Goal: Transaction & Acquisition: Book appointment/travel/reservation

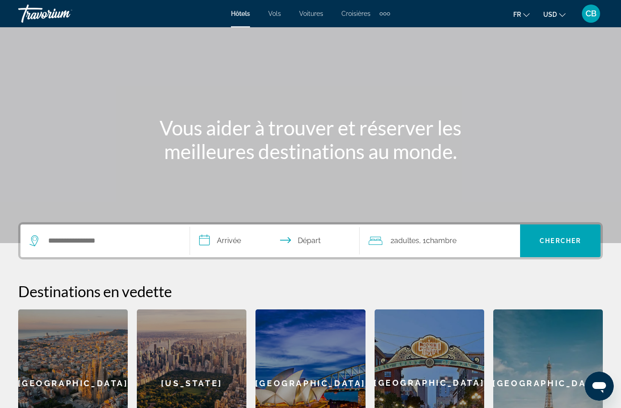
scroll to position [67, 0]
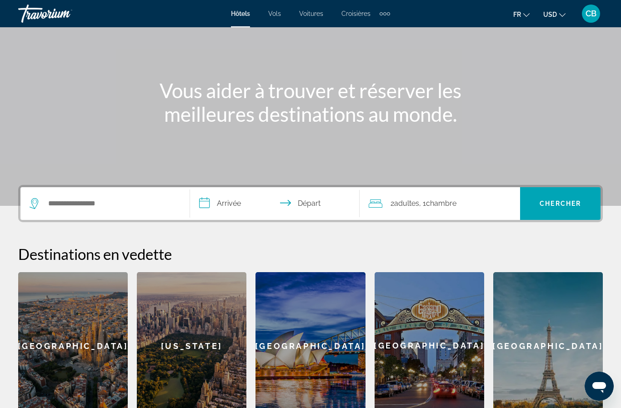
click at [73, 349] on div "[GEOGRAPHIC_DATA]" at bounding box center [73, 345] width 110 height 147
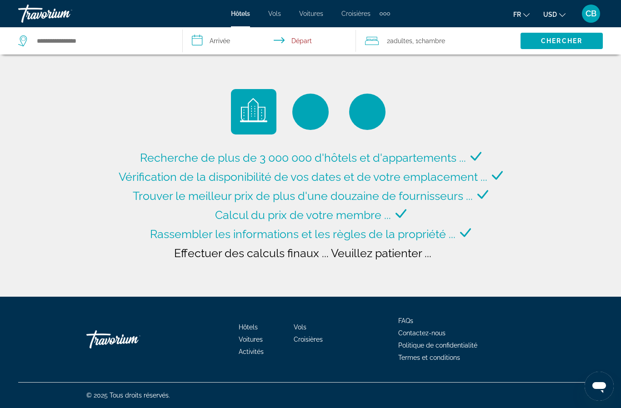
type input "**********"
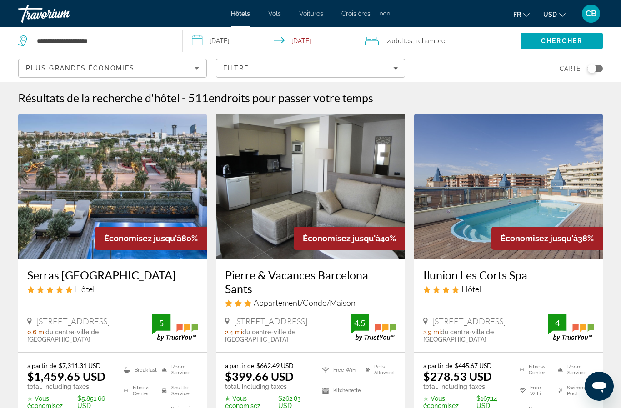
click at [601, 71] on div "Toggle map" at bounding box center [594, 68] width 15 height 7
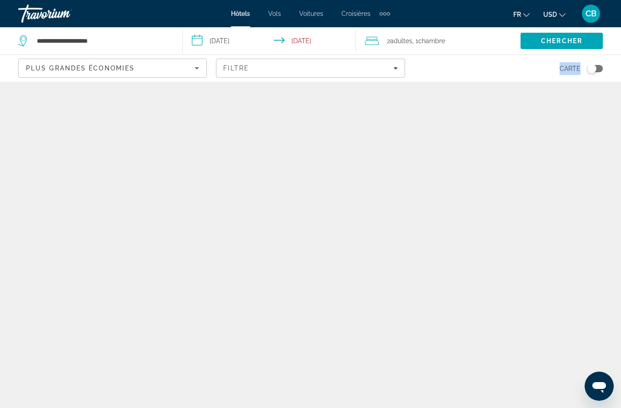
click at [474, 63] on div "Carte" at bounding box center [508, 68] width 189 height 27
click at [49, 25] on div "Travorium" at bounding box center [63, 14] width 91 height 24
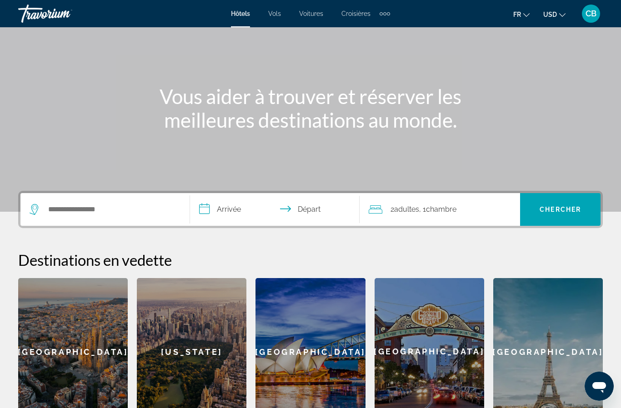
scroll to position [52, 0]
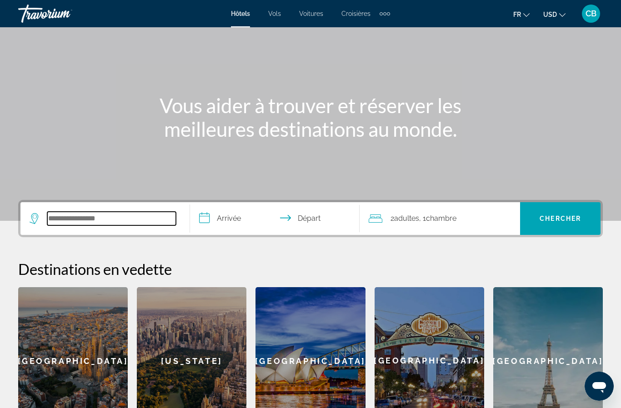
click at [86, 214] on input "Search hotel destination" at bounding box center [111, 219] width 129 height 14
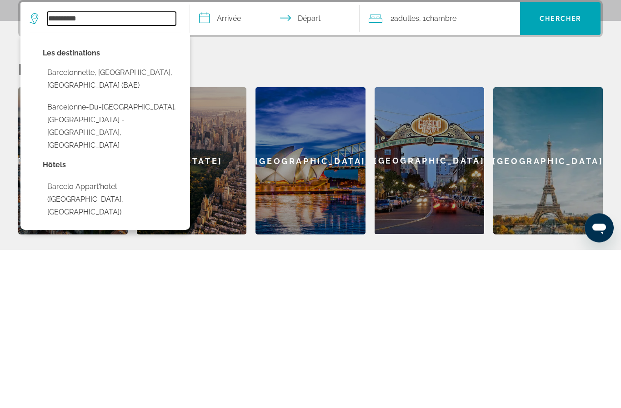
scroll to position [101, 0]
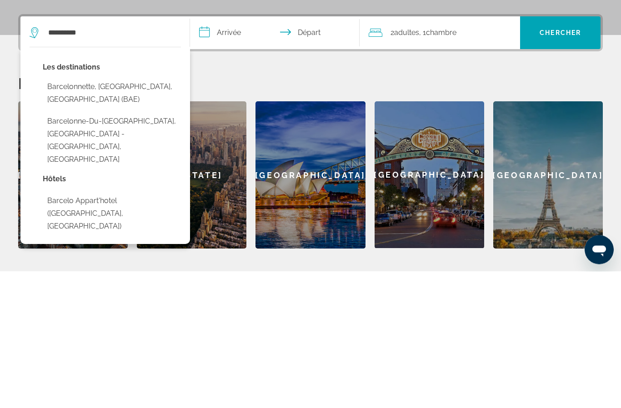
click at [236, 151] on div "**********" at bounding box center [310, 268] width 621 height 234
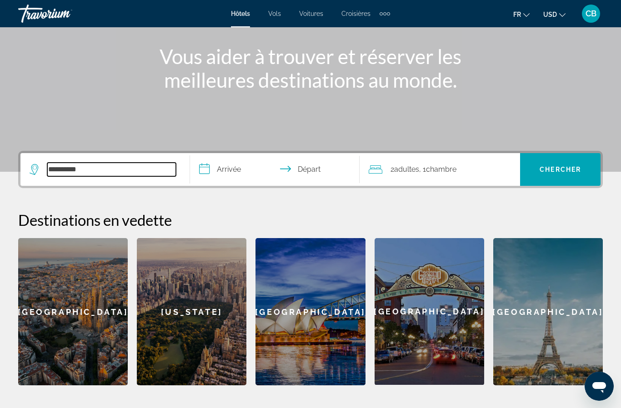
click at [112, 176] on input "**********" at bounding box center [111, 170] width 129 height 14
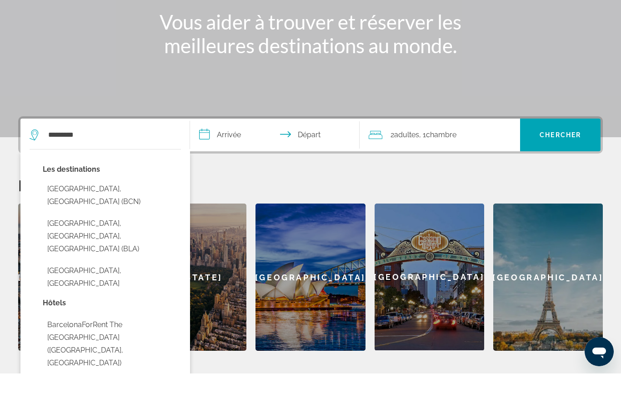
click at [67, 215] on button "[GEOGRAPHIC_DATA], [GEOGRAPHIC_DATA] (BCN)" at bounding box center [112, 230] width 138 height 30
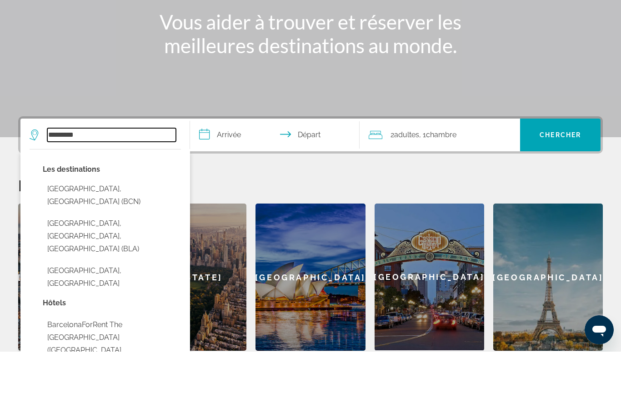
type input "**********"
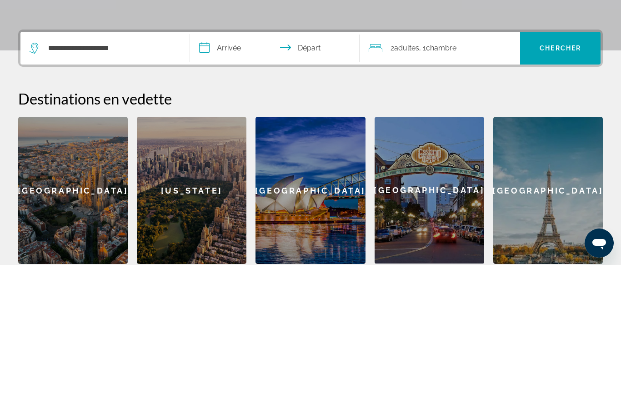
click at [229, 175] on input "**********" at bounding box center [276, 192] width 173 height 35
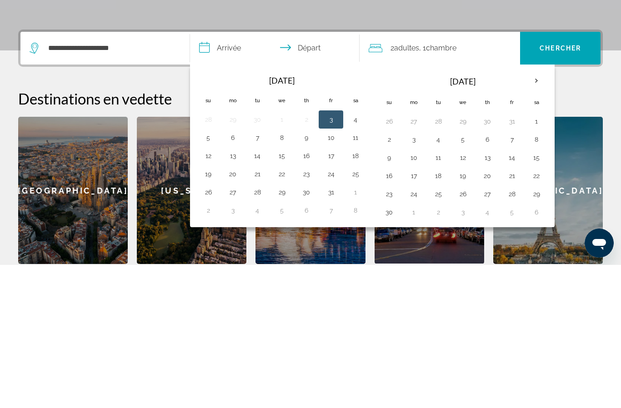
scroll to position [61, 0]
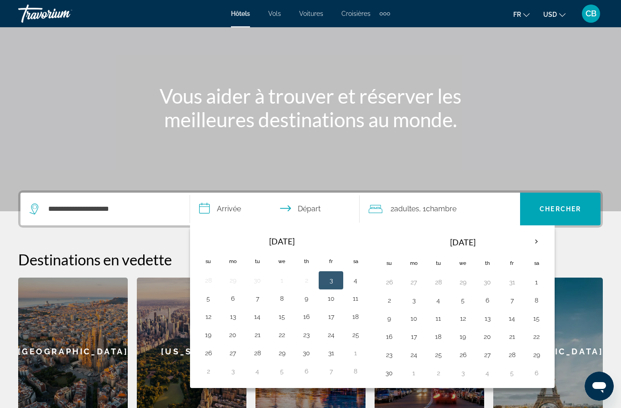
click at [533, 240] on th "Next month" at bounding box center [536, 242] width 25 height 20
click at [418, 356] on button "29" at bounding box center [413, 355] width 15 height 13
click at [488, 355] on button "1" at bounding box center [487, 355] width 15 height 13
type input "**********"
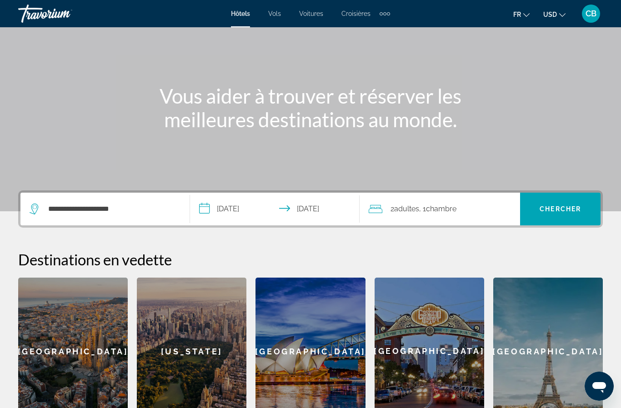
click at [314, 210] on input "**********" at bounding box center [276, 210] width 173 height 35
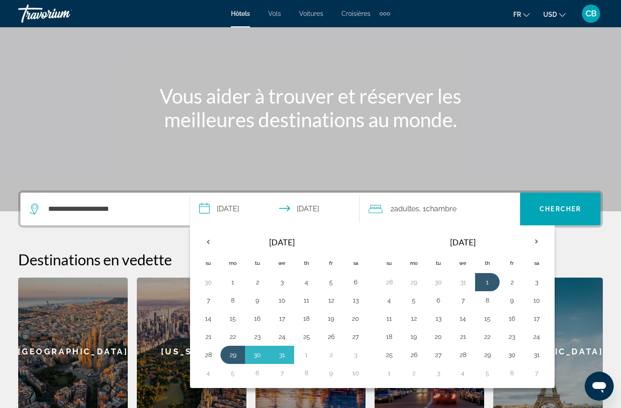
click at [513, 279] on button "2" at bounding box center [511, 282] width 15 height 13
click at [558, 206] on span "Chercher" at bounding box center [559, 208] width 41 height 7
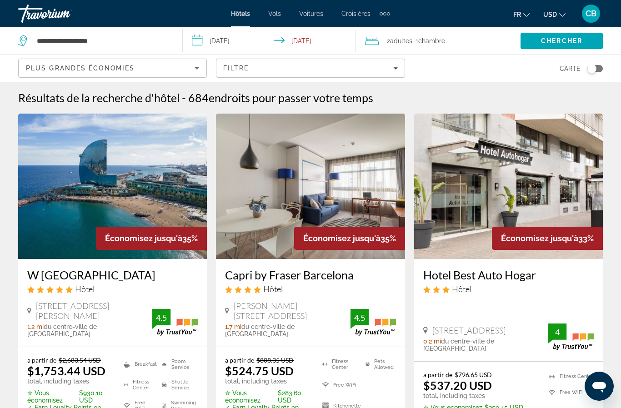
click at [395, 70] on icon "Filters" at bounding box center [395, 68] width 5 height 5
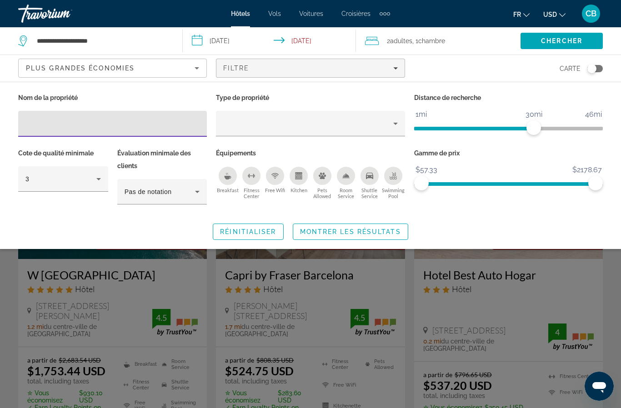
click at [397, 65] on div "Filtre" at bounding box center [310, 68] width 174 height 7
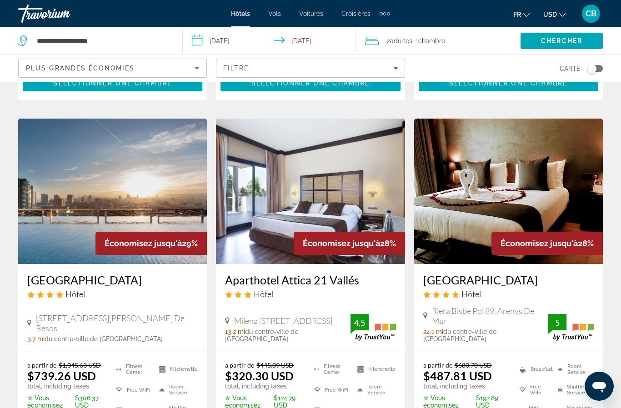
scroll to position [352, 0]
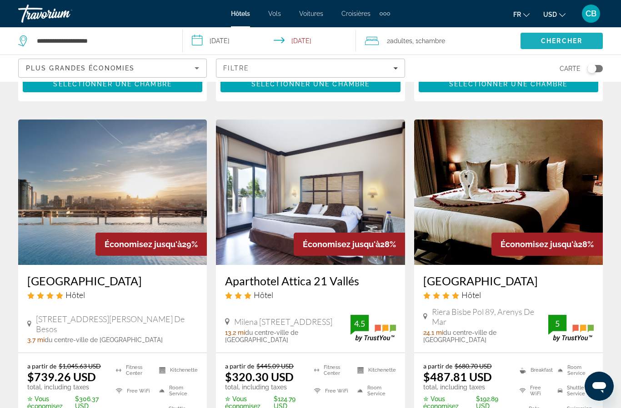
click at [561, 40] on span "Chercher" at bounding box center [561, 40] width 41 height 7
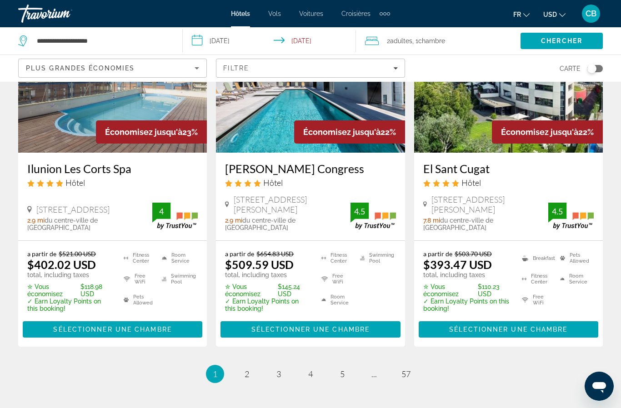
scroll to position [1197, 0]
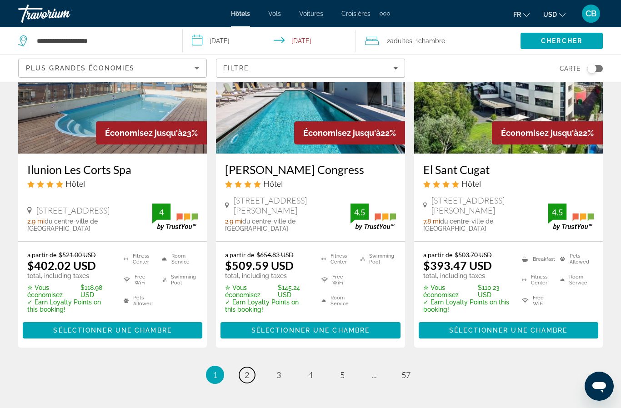
click at [253, 367] on link "page 2" at bounding box center [247, 375] width 16 height 16
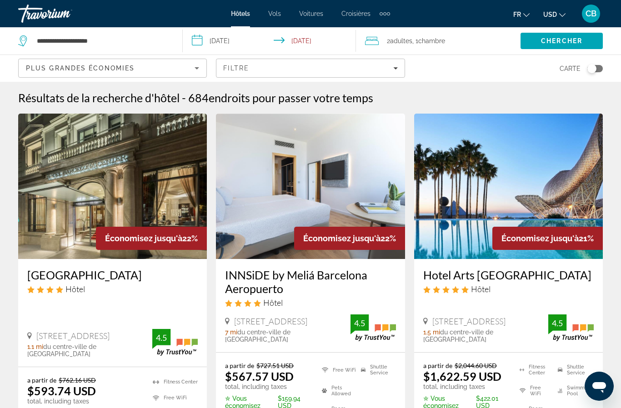
click at [421, 40] on span "Chambre" at bounding box center [431, 40] width 27 height 7
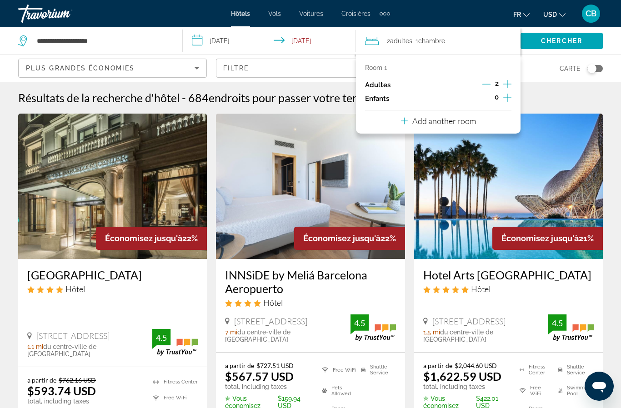
click at [510, 81] on icon "Increment adults" at bounding box center [507, 84] width 8 height 11
click at [511, 81] on icon "Increment adults" at bounding box center [507, 84] width 8 height 11
click at [509, 82] on icon "Increment adults" at bounding box center [507, 84] width 8 height 11
click at [469, 122] on p "Add another room" at bounding box center [444, 121] width 64 height 10
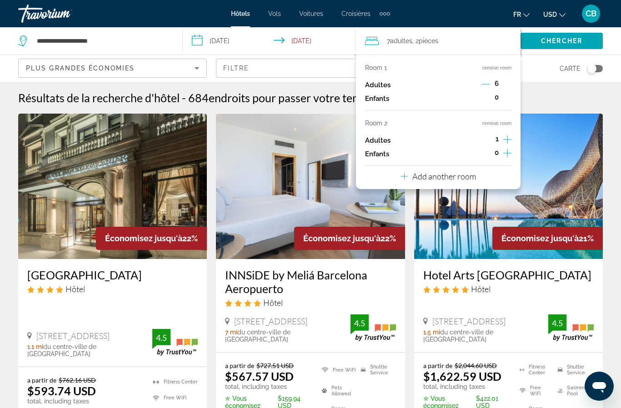
click at [488, 85] on icon "Decrement adults" at bounding box center [486, 84] width 8 height 8
click at [488, 82] on icon "Decrement adults" at bounding box center [486, 84] width 8 height 8
click at [486, 84] on icon "Decrement adults" at bounding box center [486, 84] width 8 height 8
click at [479, 84] on div "Adultes 3" at bounding box center [438, 85] width 146 height 14
click at [487, 80] on icon "Decrement adults" at bounding box center [486, 84] width 8 height 8
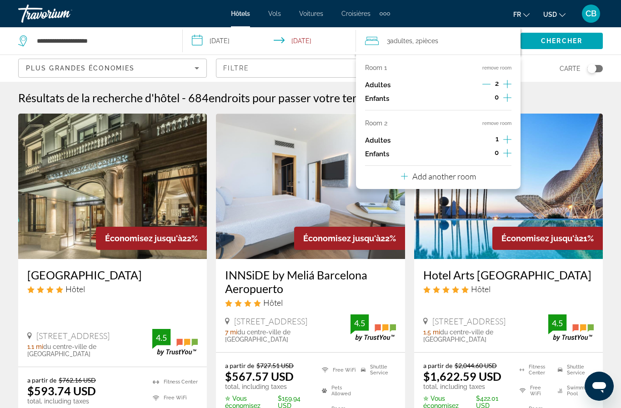
click at [511, 134] on icon "Increment adults" at bounding box center [507, 139] width 8 height 11
click at [474, 175] on p "Add another room" at bounding box center [444, 176] width 64 height 10
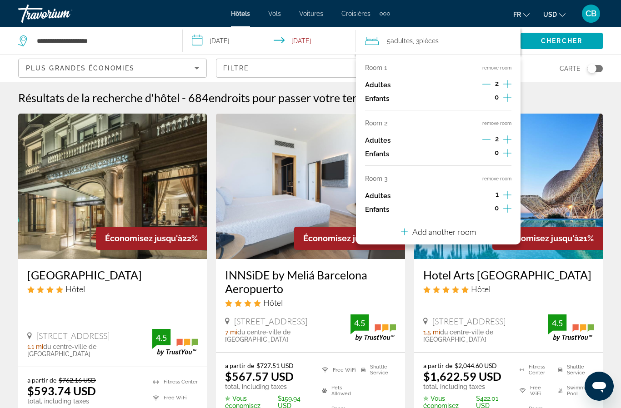
click at [508, 189] on icon "Increment adults" at bounding box center [507, 194] width 8 height 11
click at [555, 101] on div "Résultats de la recherche d'hôtel - 684 endroits pour passer votre temps" at bounding box center [310, 98] width 584 height 14
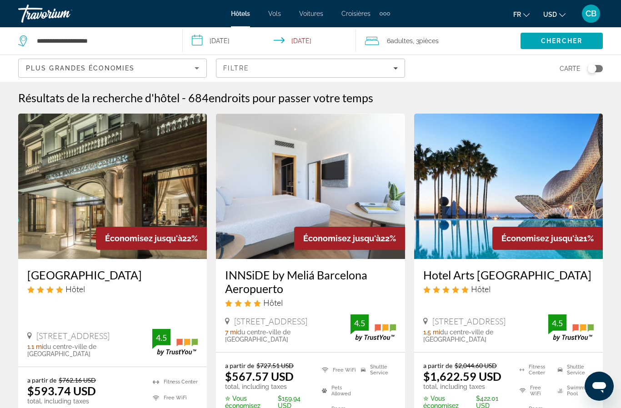
click at [558, 44] on span "Chercher" at bounding box center [561, 40] width 41 height 7
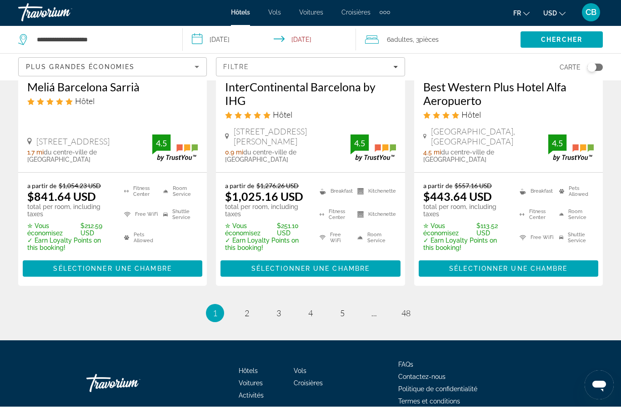
scroll to position [1280, 0]
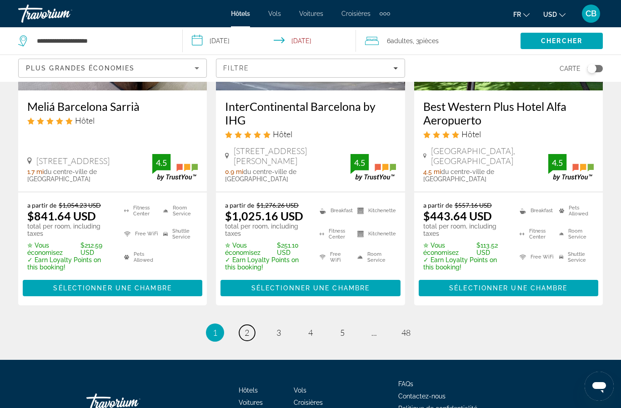
click at [245, 328] on span "2" at bounding box center [246, 333] width 5 height 10
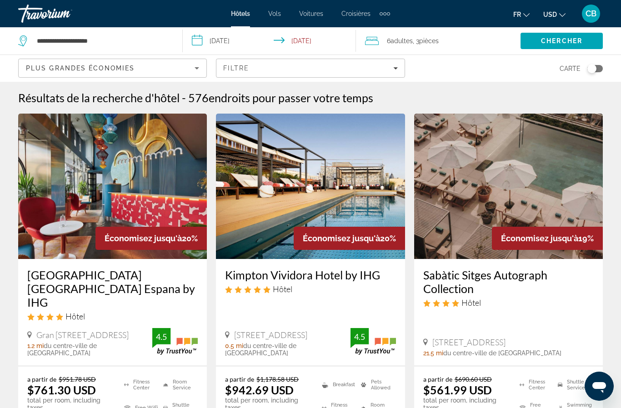
click at [83, 169] on img "Main content" at bounding box center [112, 186] width 189 height 145
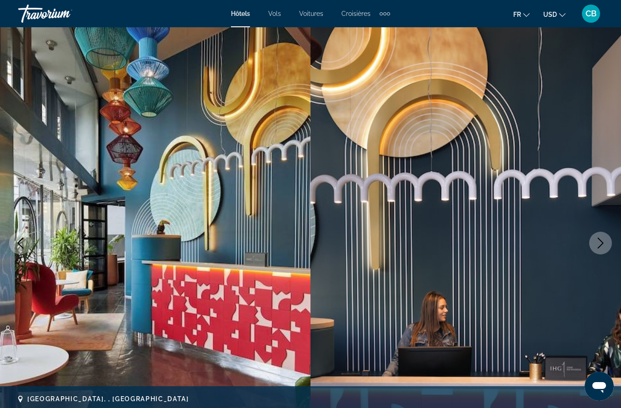
click at [598, 247] on icon "Next image" at bounding box center [600, 243] width 11 height 11
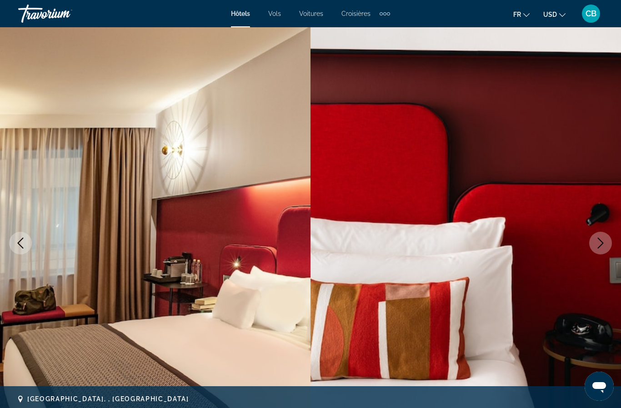
click at [600, 242] on icon "Next image" at bounding box center [600, 243] width 11 height 11
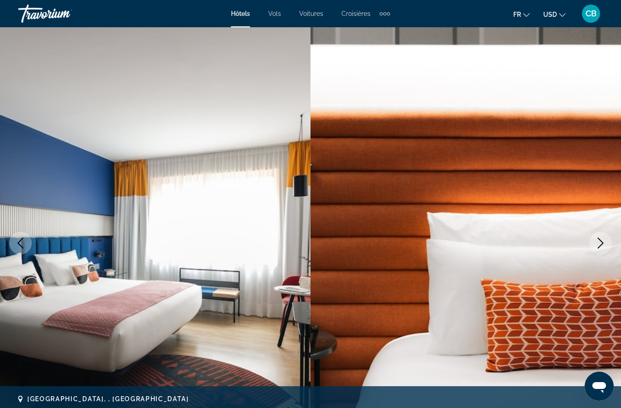
click at [600, 244] on icon "Next image" at bounding box center [600, 243] width 11 height 11
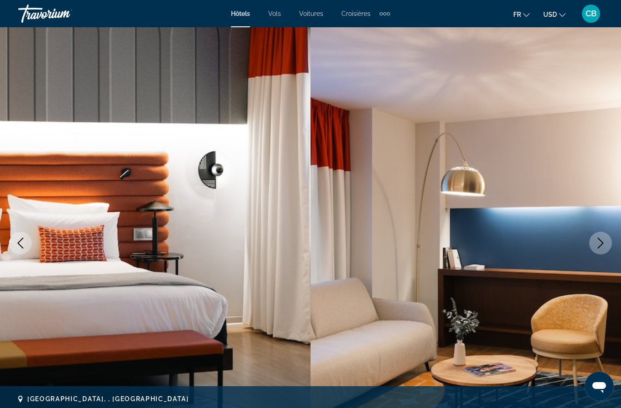
click at [599, 244] on icon "Next image" at bounding box center [600, 243] width 11 height 11
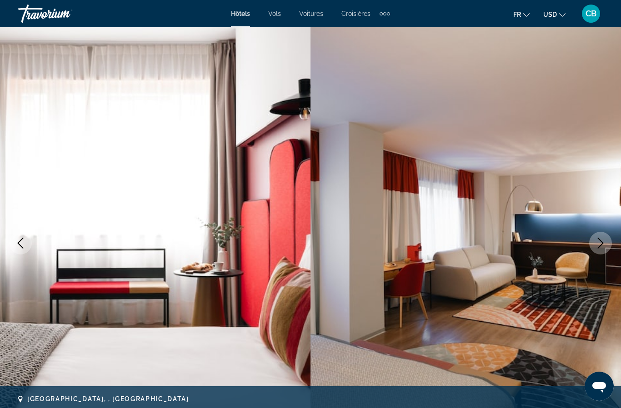
click at [599, 244] on icon "Next image" at bounding box center [600, 243] width 11 height 11
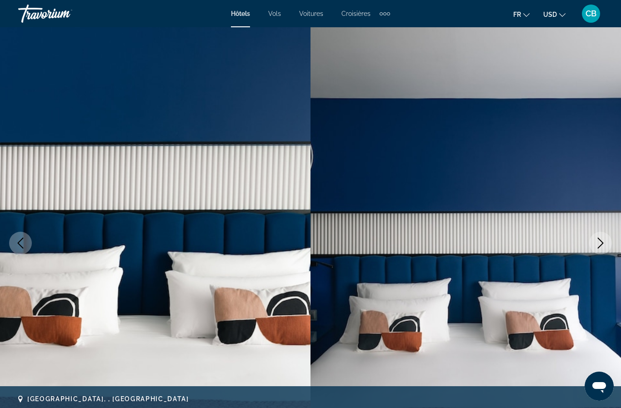
click at [596, 245] on icon "Next image" at bounding box center [600, 243] width 11 height 11
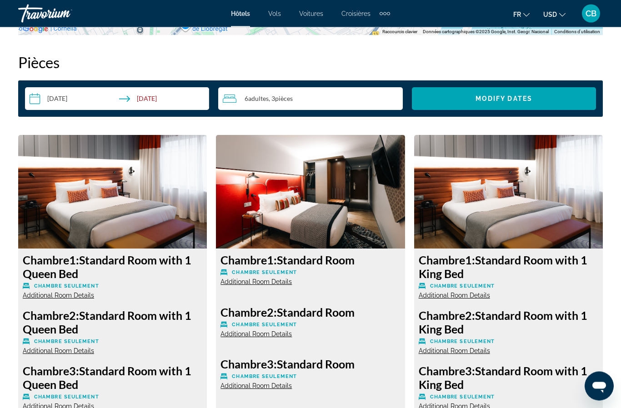
scroll to position [1309, 0]
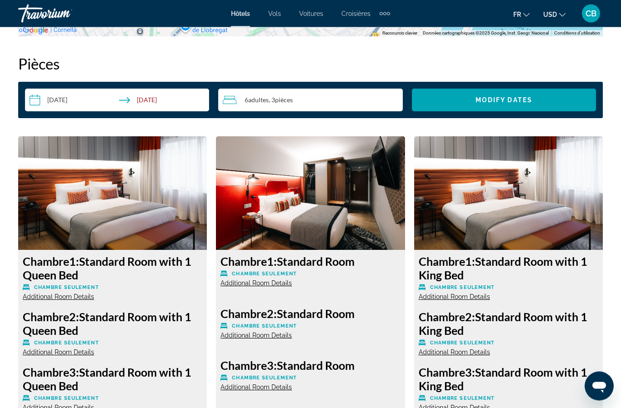
click at [66, 104] on input "**********" at bounding box center [119, 101] width 188 height 25
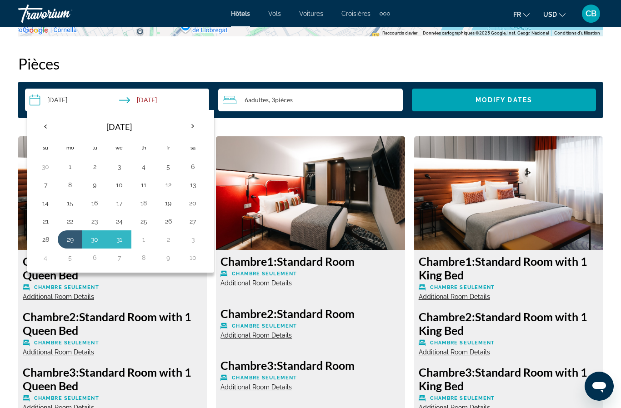
click at [100, 63] on h2 "Pièces" at bounding box center [310, 64] width 584 height 18
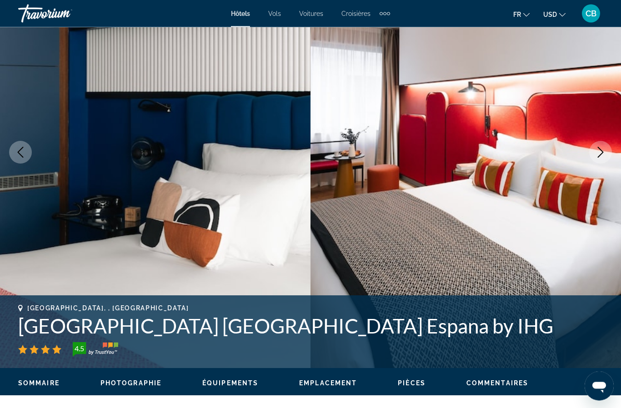
scroll to position [0, 0]
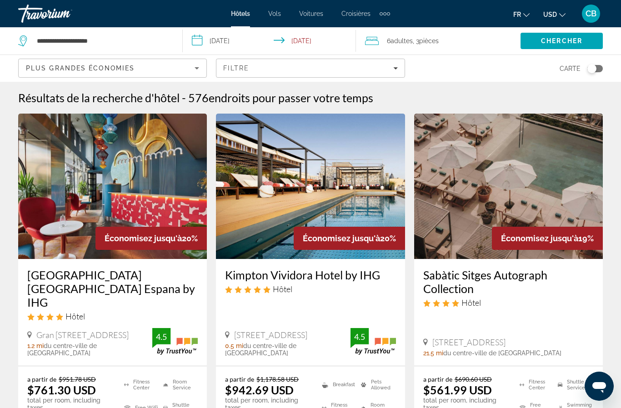
click at [195, 72] on icon "Sort by" at bounding box center [196, 68] width 11 height 11
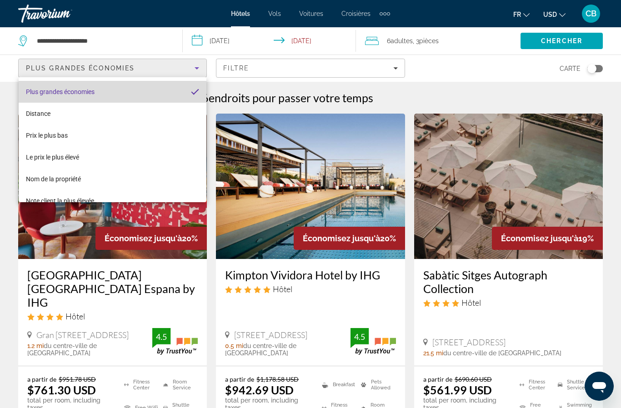
click at [77, 88] on span "Plus grandes économies" at bounding box center [60, 91] width 69 height 7
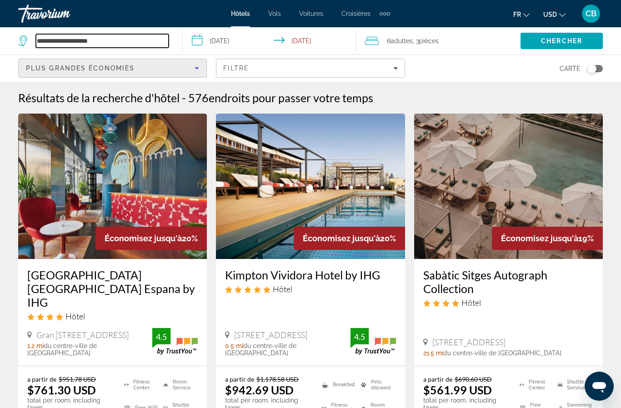
click at [65, 41] on input "**********" at bounding box center [102, 41] width 133 height 14
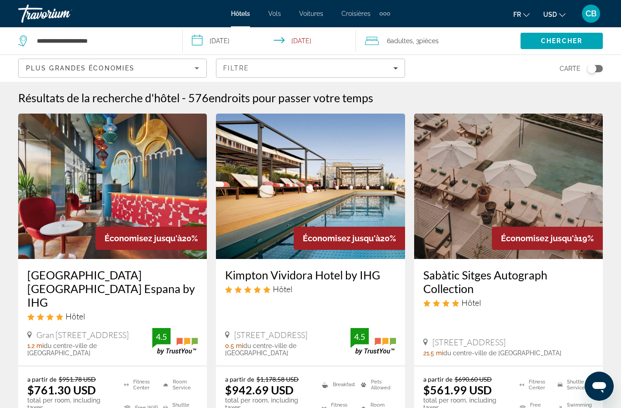
click at [412, 41] on span "Adultes" at bounding box center [401, 40] width 22 height 7
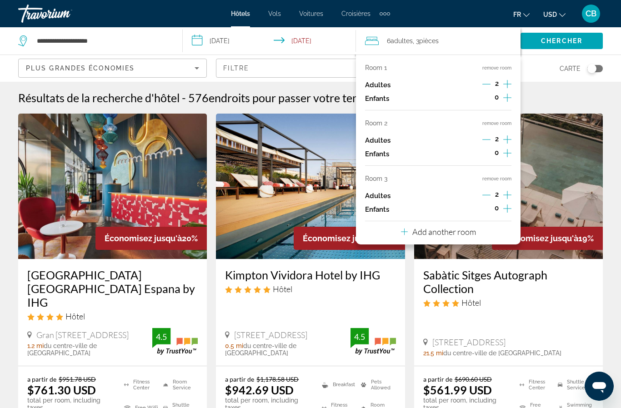
click at [482, 141] on icon "Decrement adults" at bounding box center [486, 139] width 8 height 8
click at [482, 138] on div "Adultes 2" at bounding box center [438, 141] width 146 height 14
click at [501, 69] on button "remove room" at bounding box center [496, 68] width 29 height 6
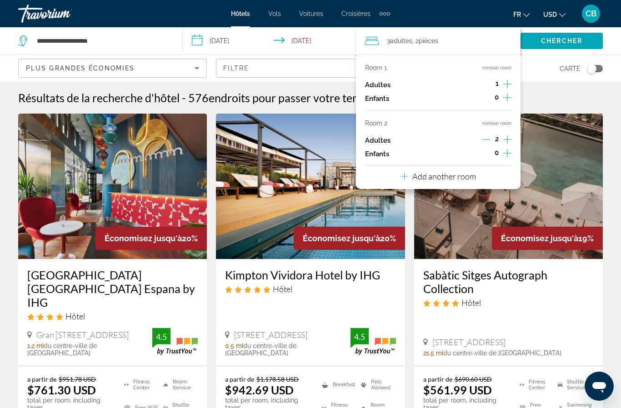
click at [500, 70] on button "remove room" at bounding box center [496, 68] width 29 height 6
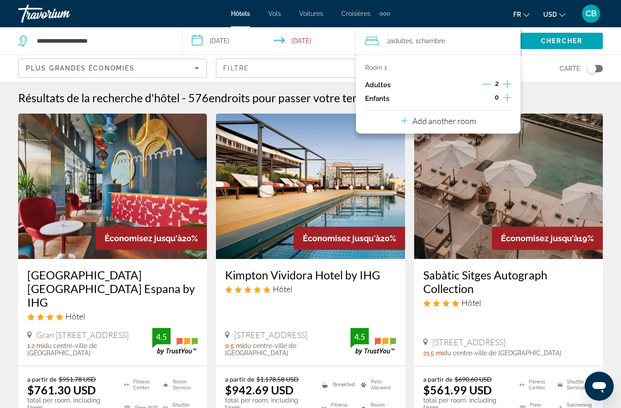
click at [564, 47] on span "Search" at bounding box center [561, 41] width 82 height 22
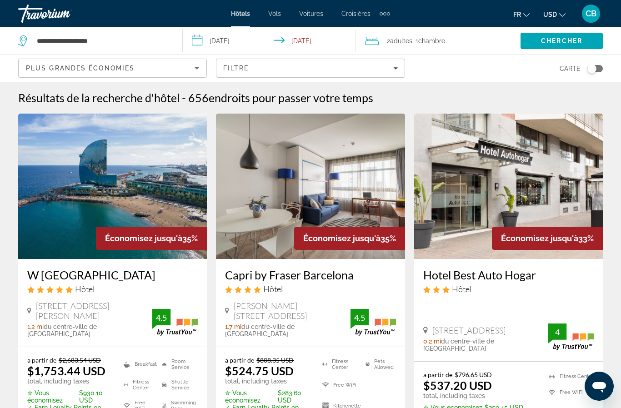
click at [228, 45] on input "**********" at bounding box center [271, 42] width 177 height 30
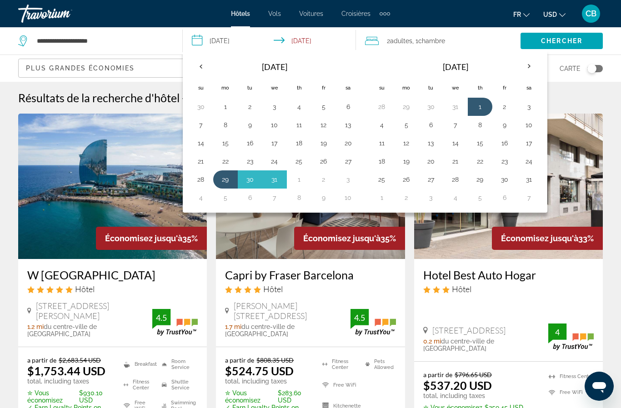
click at [481, 109] on button "1" at bounding box center [480, 106] width 15 height 13
click at [525, 66] on th "Next month" at bounding box center [529, 66] width 25 height 20
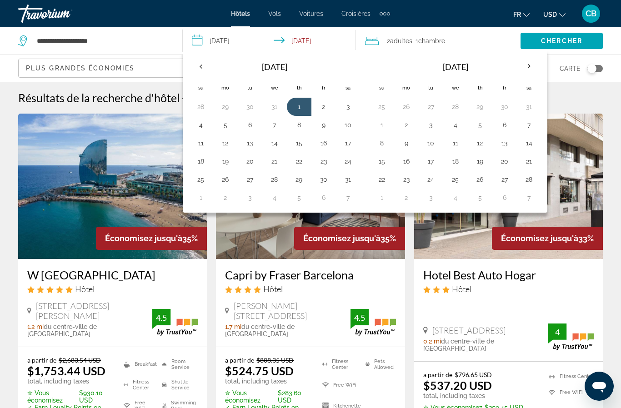
click at [526, 66] on th "Next month" at bounding box center [529, 66] width 25 height 20
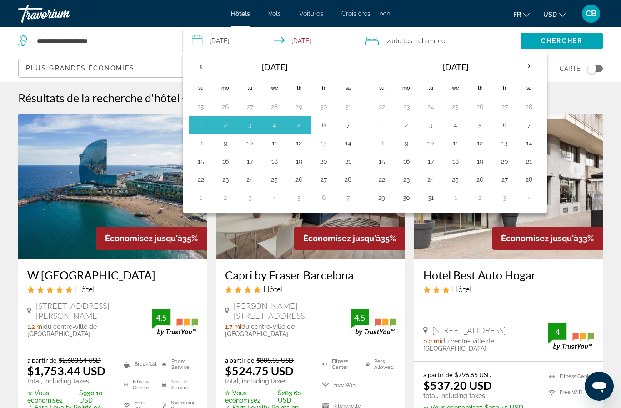
click at [326, 128] on button "6" at bounding box center [323, 125] width 15 height 13
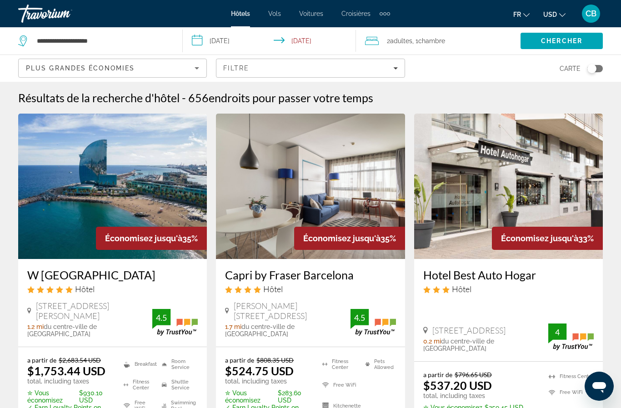
click at [224, 41] on input "**********" at bounding box center [271, 42] width 177 height 30
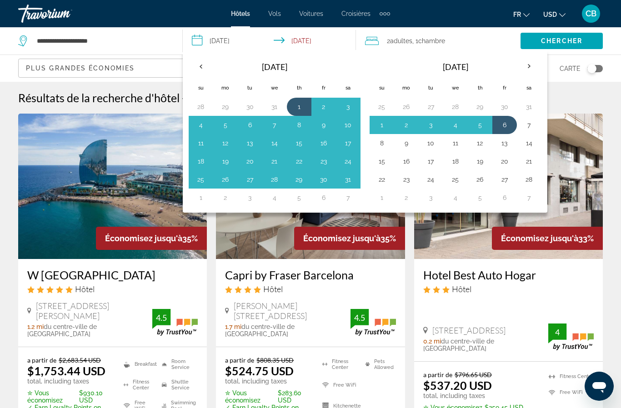
click at [528, 65] on th "Next month" at bounding box center [529, 66] width 25 height 20
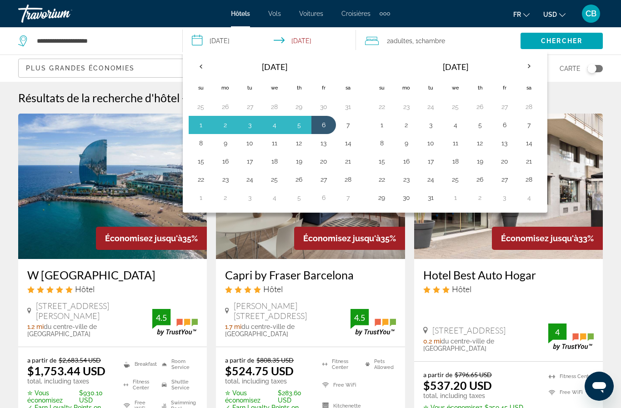
click at [325, 126] on button "6" at bounding box center [323, 125] width 15 height 13
click at [231, 42] on input "**********" at bounding box center [271, 42] width 177 height 30
click at [221, 45] on input "**********" at bounding box center [271, 42] width 177 height 30
click at [200, 66] on th "Previous month" at bounding box center [201, 66] width 25 height 20
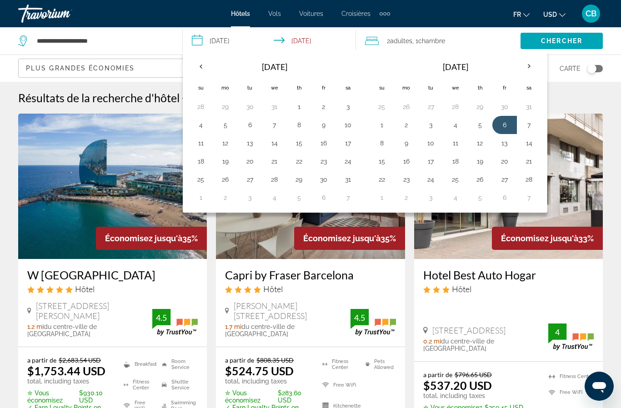
click at [228, 41] on input "**********" at bounding box center [271, 42] width 177 height 30
click at [239, 45] on input "**********" at bounding box center [271, 42] width 177 height 30
click at [234, 47] on input "**********" at bounding box center [271, 42] width 177 height 30
click at [230, 46] on input "**********" at bounding box center [271, 42] width 177 height 30
click at [295, 79] on th "Th" at bounding box center [299, 88] width 25 height 20
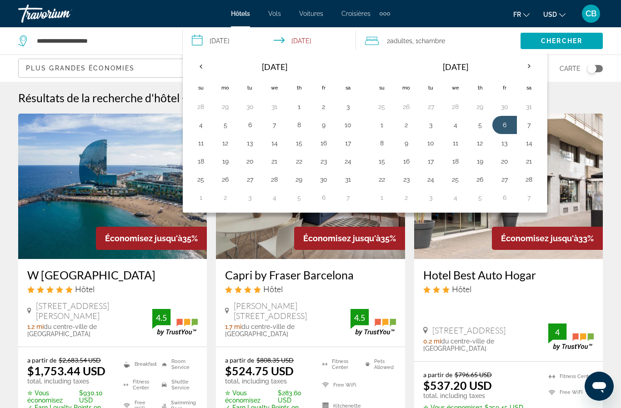
click at [379, 146] on button "8" at bounding box center [381, 143] width 15 height 13
type input "**********"
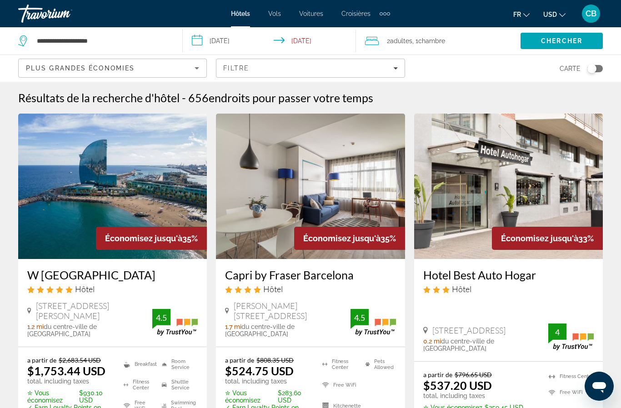
click at [548, 40] on span "Chercher" at bounding box center [561, 40] width 41 height 7
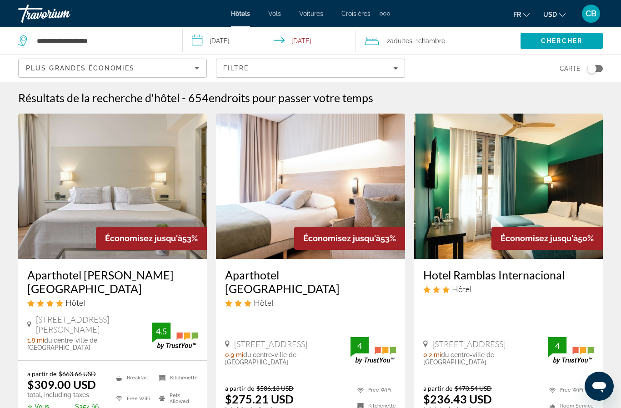
click at [393, 67] on icon "Filters" at bounding box center [395, 68] width 5 height 5
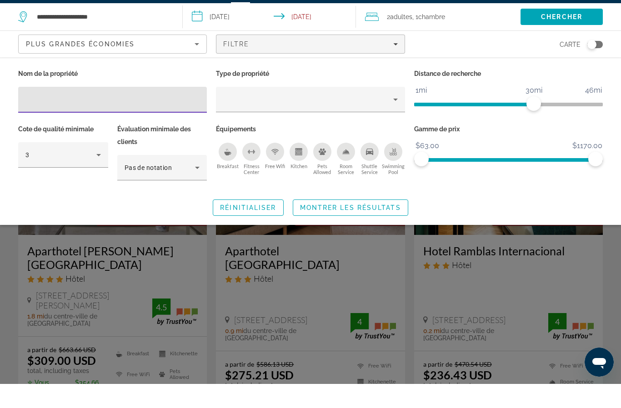
click at [189, 63] on div "Plus grandes économies" at bounding box center [110, 68] width 169 height 11
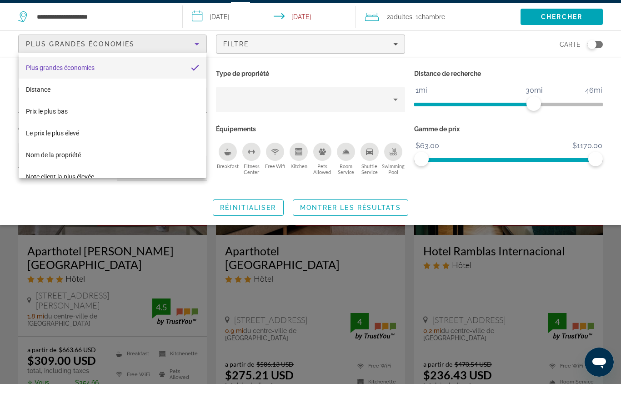
scroll to position [24, 0]
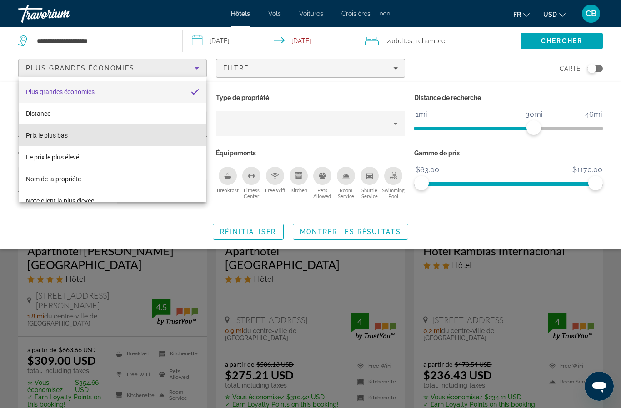
click at [44, 141] on mat-option "Prix le plus bas" at bounding box center [113, 135] width 188 height 22
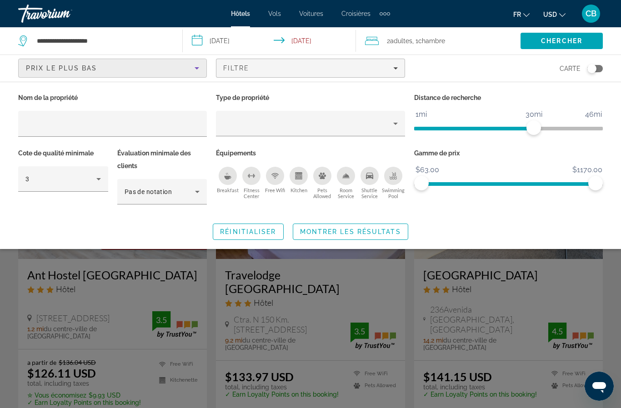
click at [371, 230] on span "Montrer les résultats" at bounding box center [350, 231] width 101 height 7
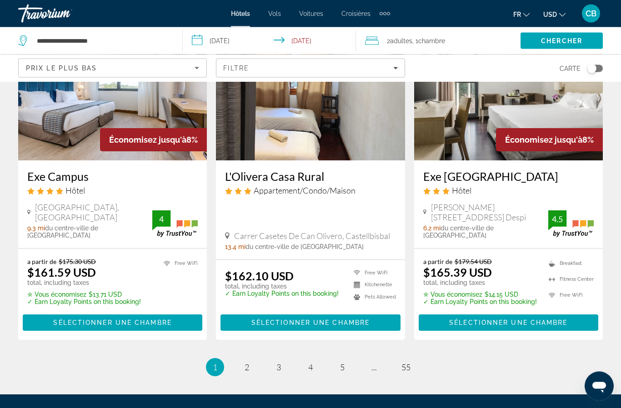
scroll to position [1186, 0]
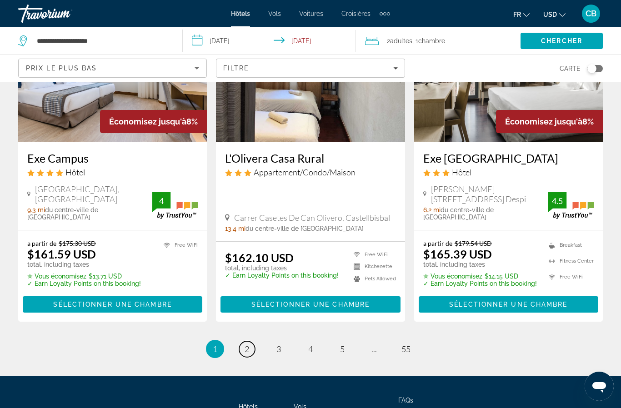
click at [243, 341] on link "page 2" at bounding box center [247, 349] width 16 height 16
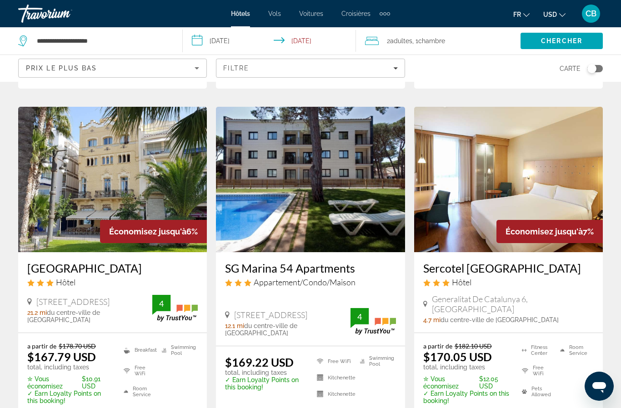
scroll to position [347, 0]
